Goal: Use online tool/utility: Utilize a website feature to perform a specific function

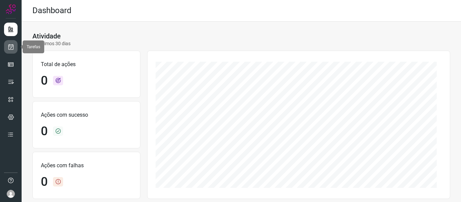
click at [5, 47] on link at bounding box center [10, 46] width 13 height 13
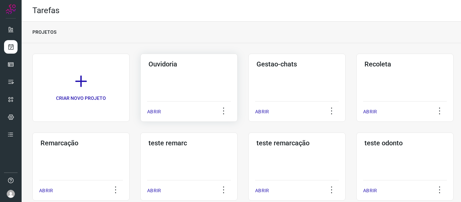
click at [162, 109] on div "ABRIR" at bounding box center [189, 109] width 84 height 17
click at [155, 110] on p "ABRIR" at bounding box center [154, 111] width 14 height 7
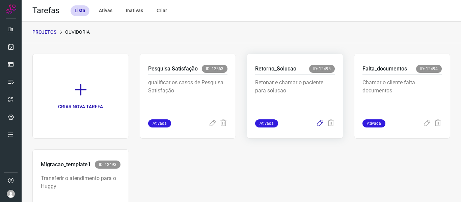
click at [317, 123] on icon at bounding box center [320, 123] width 8 height 8
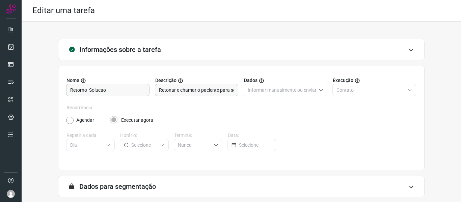
scroll to position [61, 0]
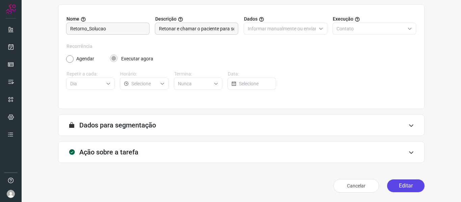
click at [406, 183] on button "Editar" at bounding box center [405, 185] width 37 height 13
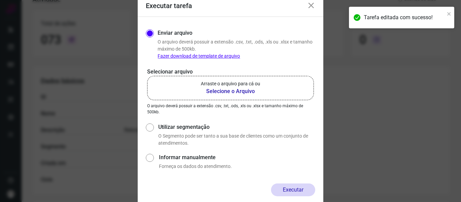
click at [208, 86] on p "Arraste o arquivo para cá ou" at bounding box center [230, 83] width 59 height 7
click at [0, 0] on input "Arraste o arquivo para cá ou Selecione o Arquivo" at bounding box center [0, 0] width 0 height 0
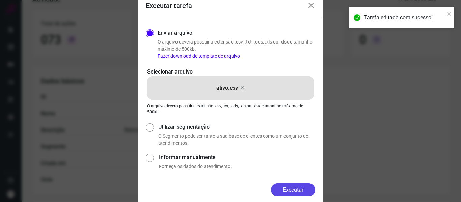
click at [297, 189] on button "Executar" at bounding box center [293, 189] width 44 height 13
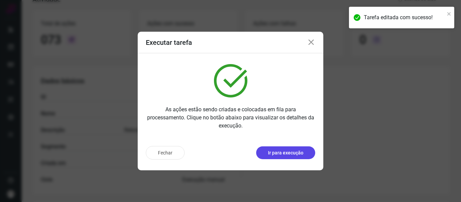
click at [289, 154] on p "Ir para execução" at bounding box center [285, 152] width 35 height 7
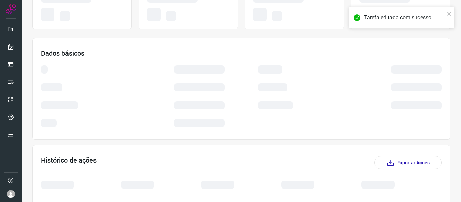
scroll to position [93, 0]
